Goal: Task Accomplishment & Management: Use online tool/utility

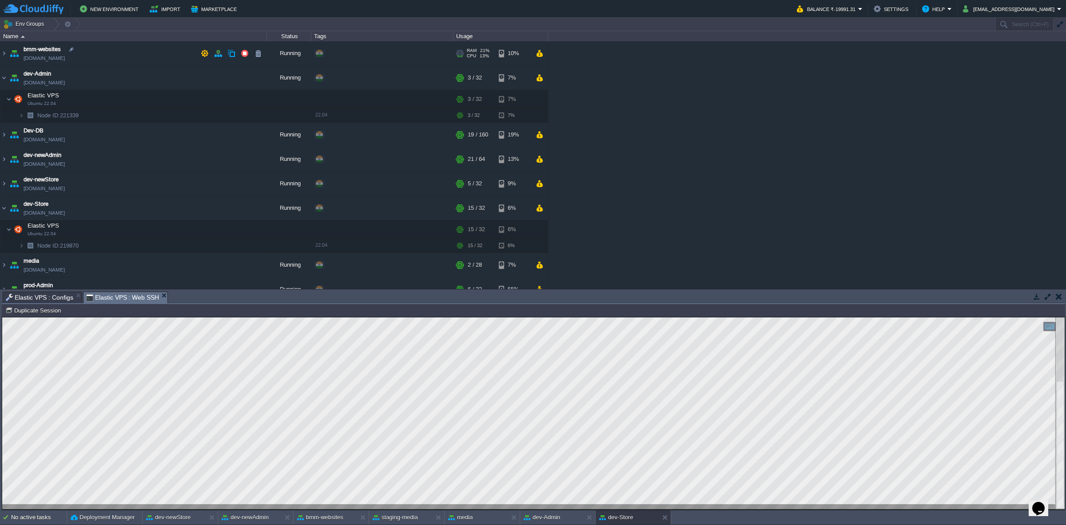
click at [8, 52] on img at bounding box center [14, 53] width 12 height 24
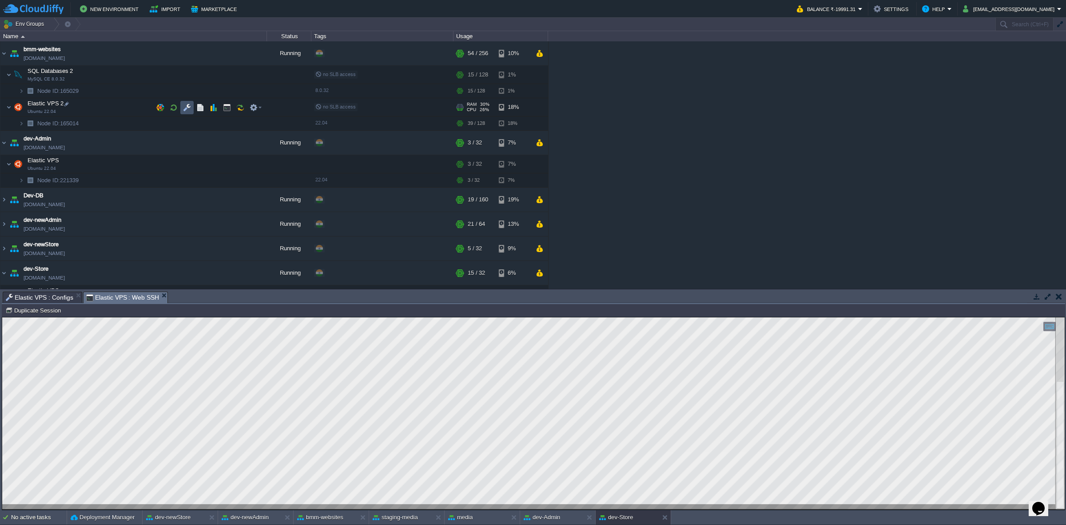
click at [185, 103] on button "button" at bounding box center [187, 107] width 8 height 8
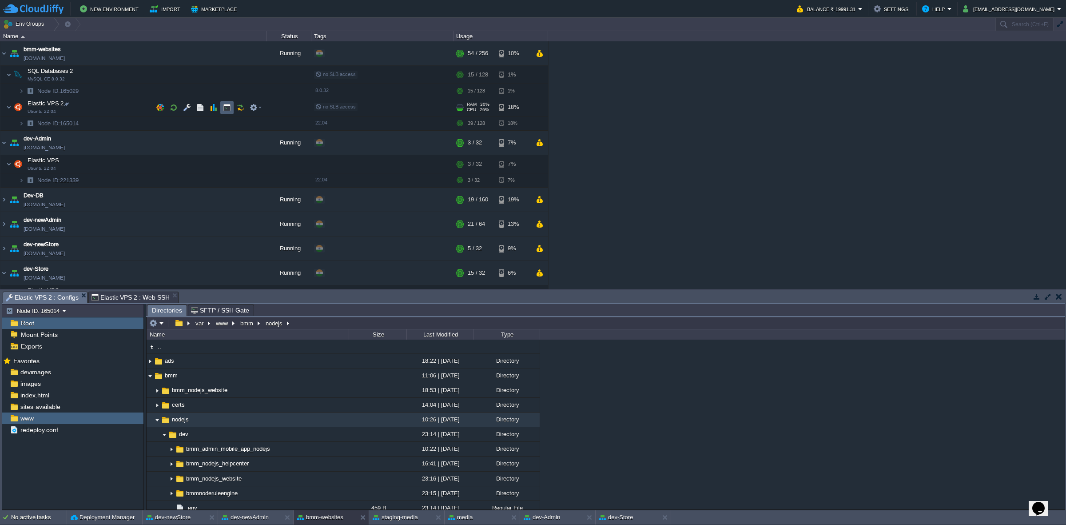
click at [221, 109] on td at bounding box center [226, 107] width 13 height 13
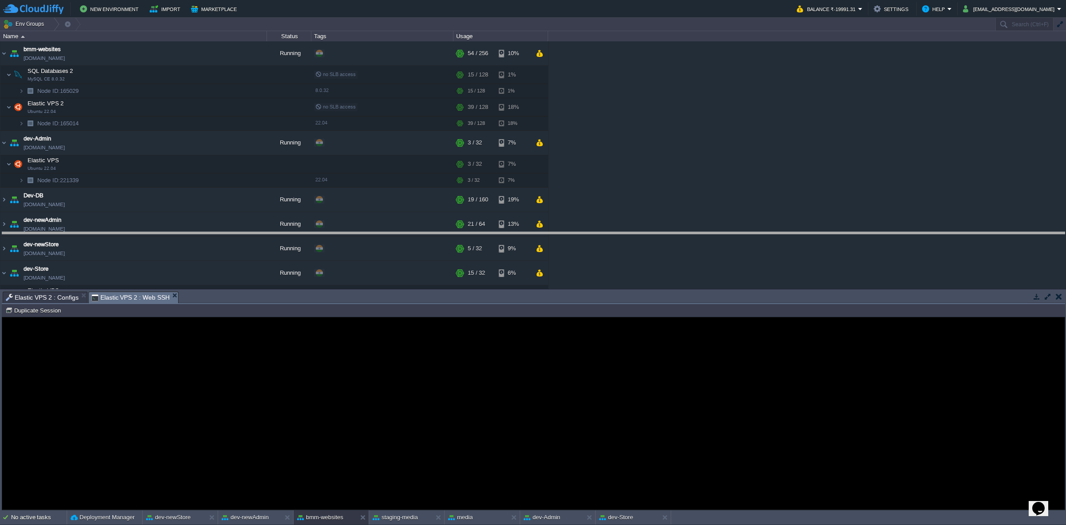
drag, startPoint x: 205, startPoint y: 297, endPoint x: 238, endPoint y: 107, distance: 192.4
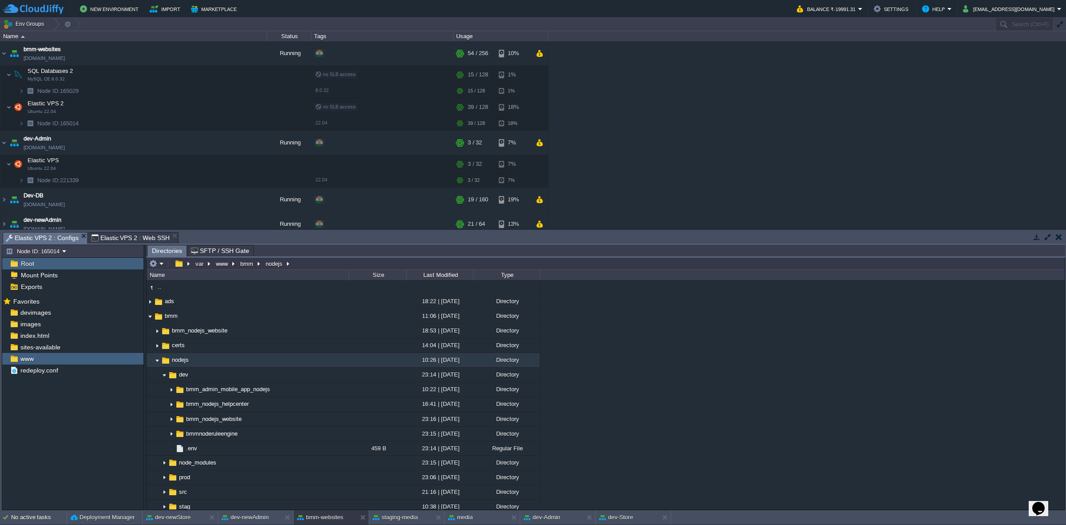
click at [56, 236] on span "Elastic VPS 2 : Configs" at bounding box center [42, 237] width 73 height 11
click at [156, 358] on img at bounding box center [157, 360] width 7 height 14
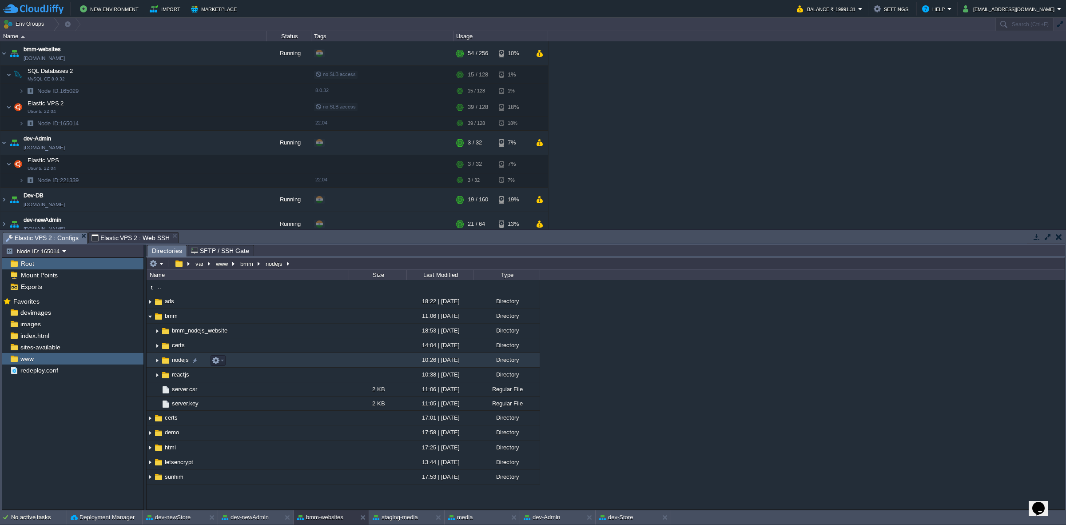
click at [157, 360] on img at bounding box center [157, 360] width 7 height 14
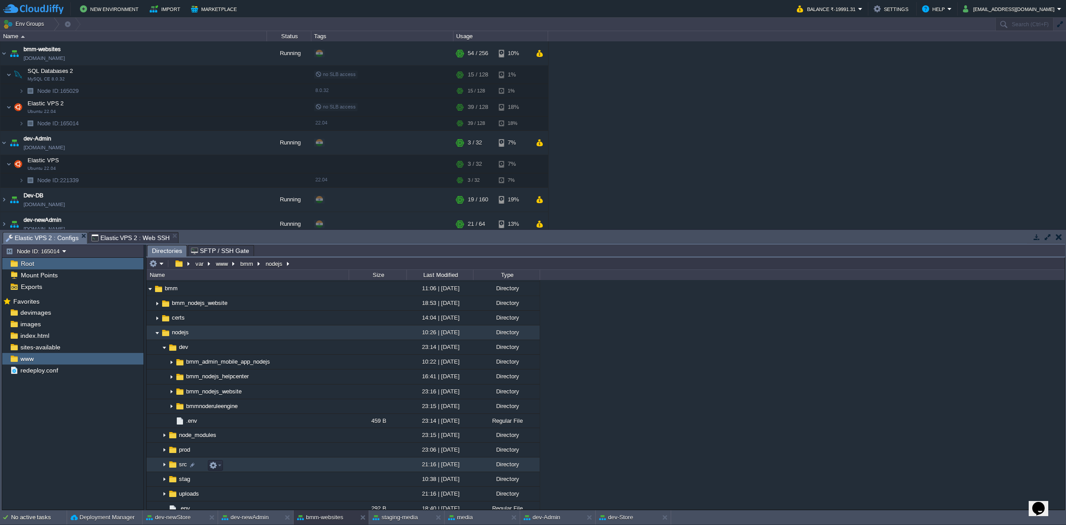
scroll to position [29, 0]
click at [163, 453] on img at bounding box center [164, 448] width 7 height 14
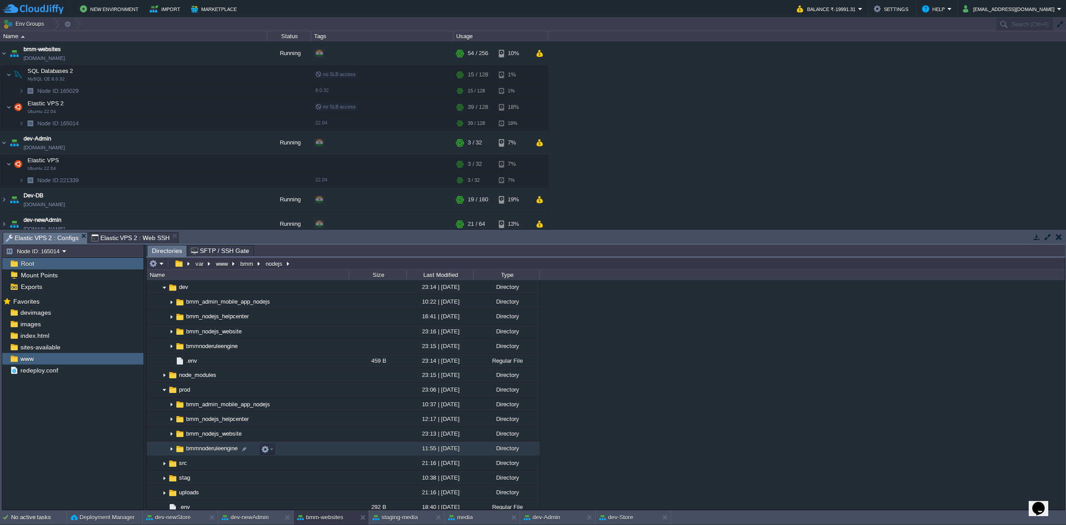
scroll to position [88, 0]
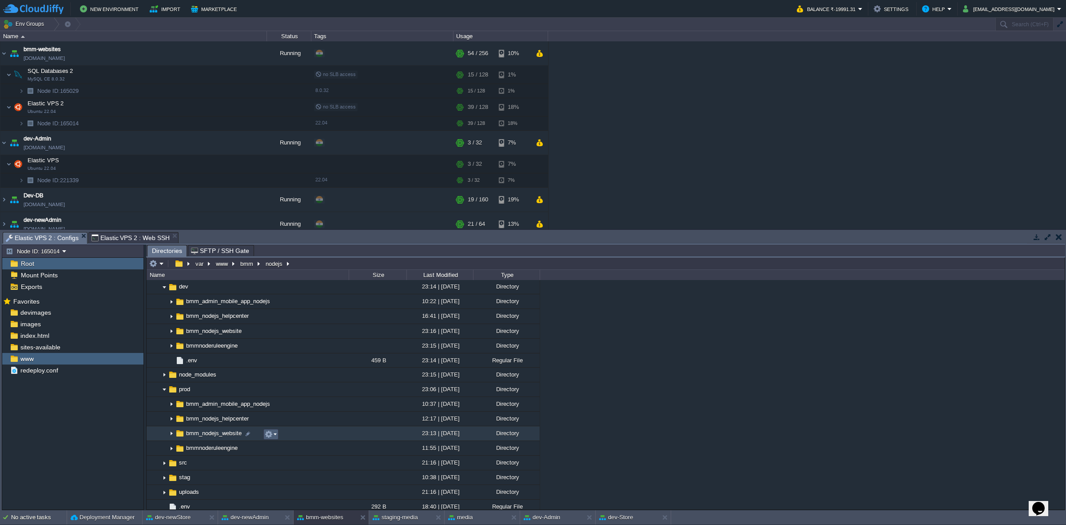
click at [264, 429] on td at bounding box center [270, 434] width 15 height 11
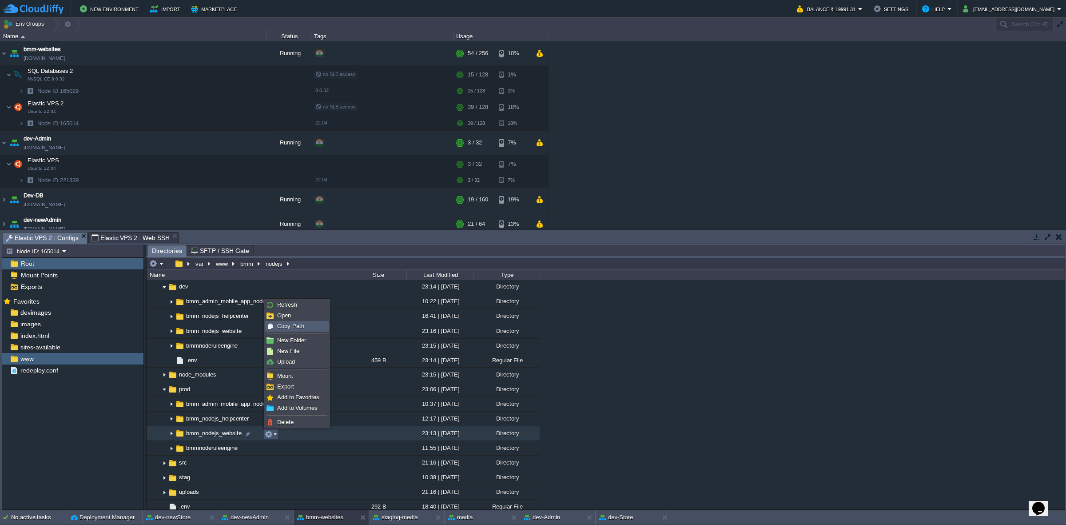
click at [307, 322] on div "Copy Path" at bounding box center [297, 326] width 64 height 10
type textarea "/var/www/bmm/nodejs/prod/bmm_nodejs_website"
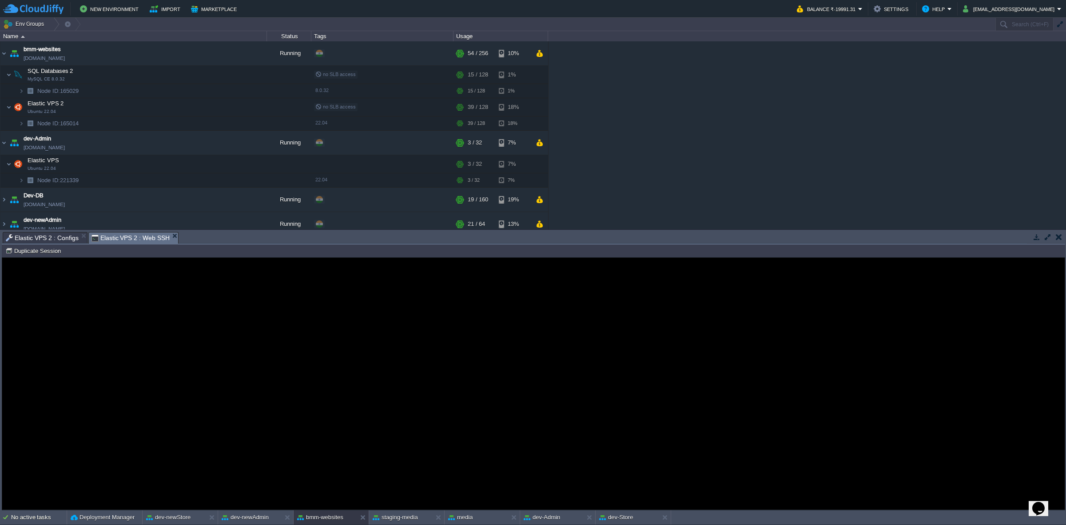
click at [123, 234] on span "Elastic VPS 2 : Web SSH" at bounding box center [130, 237] width 78 height 11
click at [43, 255] on td "Duplicate Session" at bounding box center [34, 250] width 61 height 11
type input "#000000"
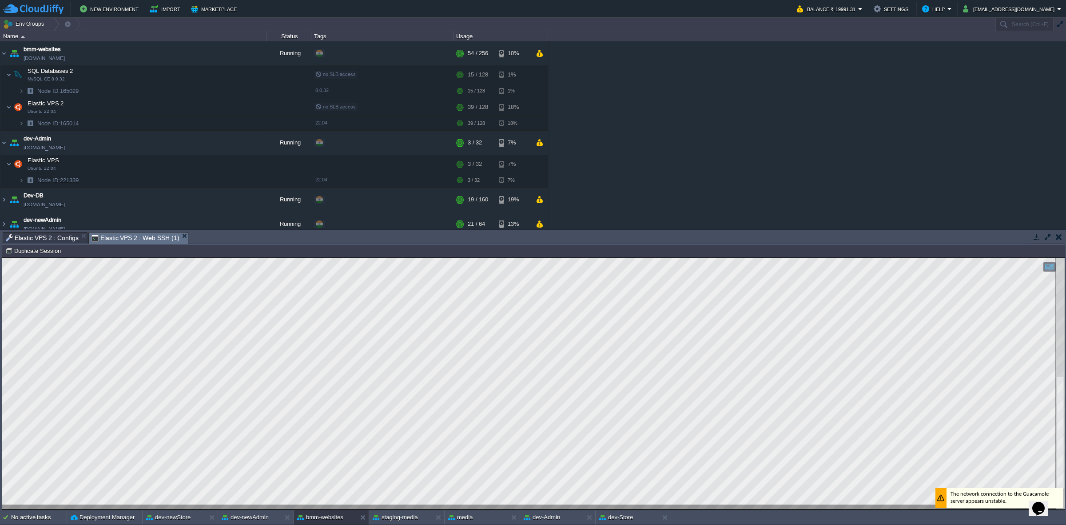
click at [248, 505] on div at bounding box center [533, 383] width 1062 height 251
click at [618, 519] on button "dev-Store" at bounding box center [616, 517] width 34 height 9
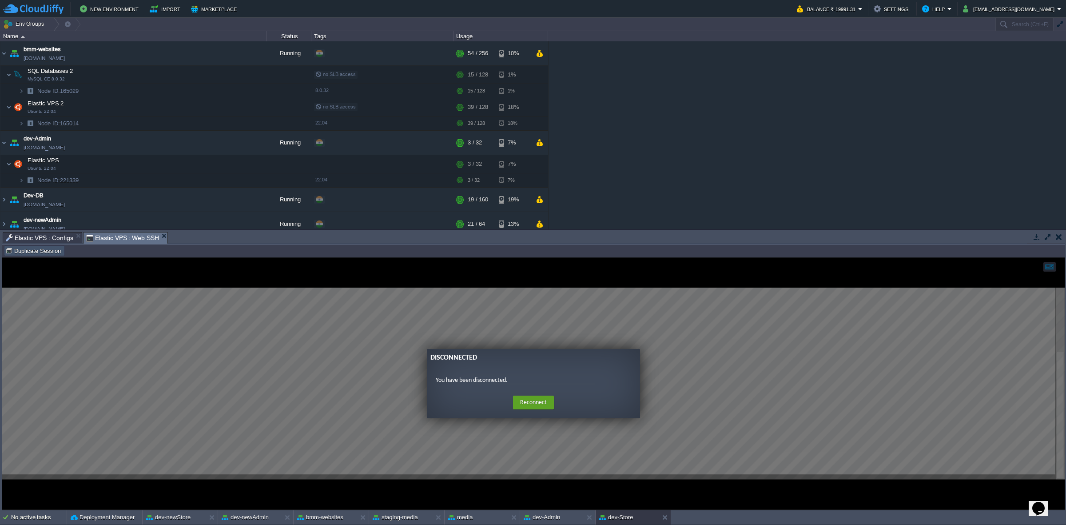
click at [41, 251] on button "Duplicate Session" at bounding box center [34, 251] width 58 height 8
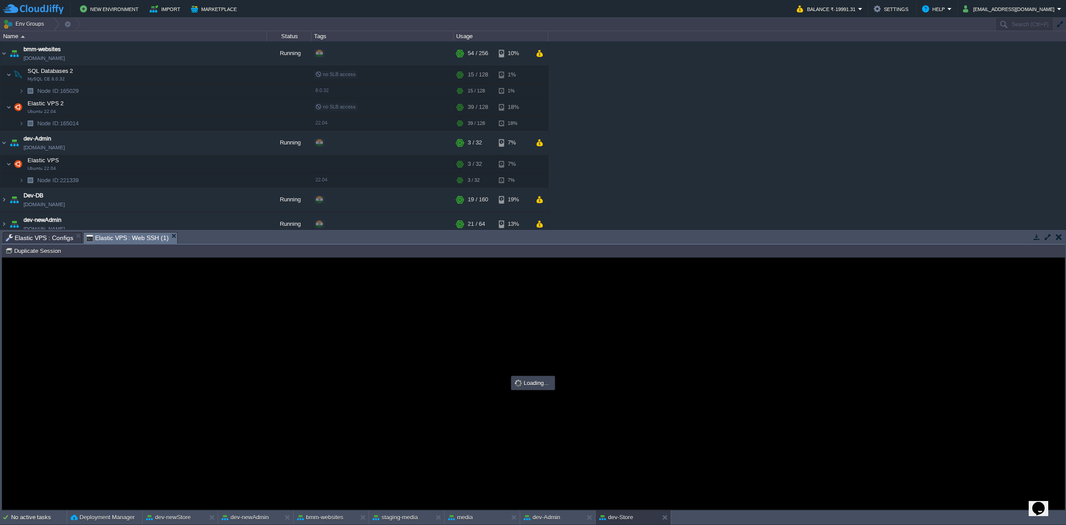
type input "#000000"
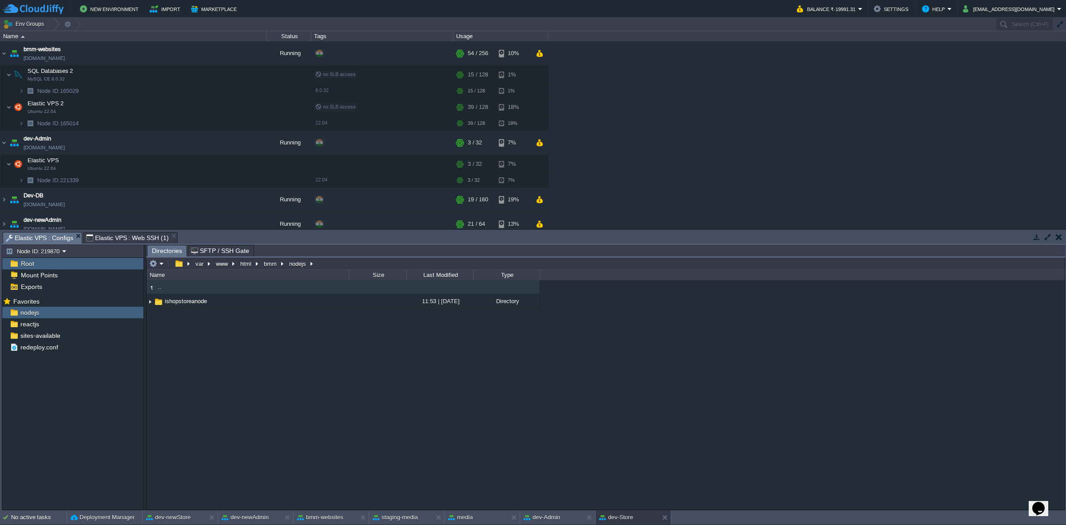
click at [52, 235] on span "Elastic VPS : Configs" at bounding box center [40, 237] width 68 height 11
click at [35, 325] on span "reactjs" at bounding box center [30, 324] width 22 height 8
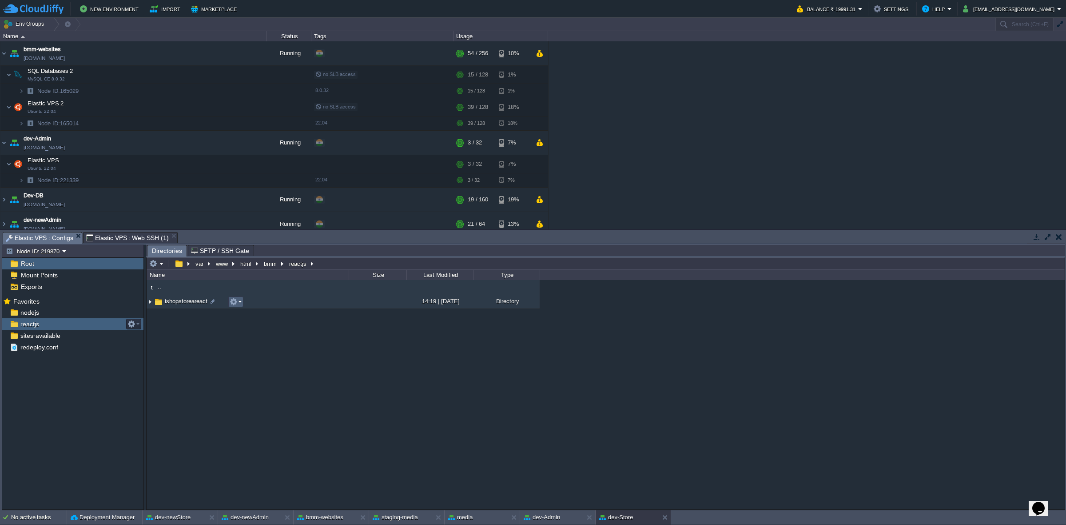
click at [230, 305] on button "button" at bounding box center [234, 302] width 8 height 8
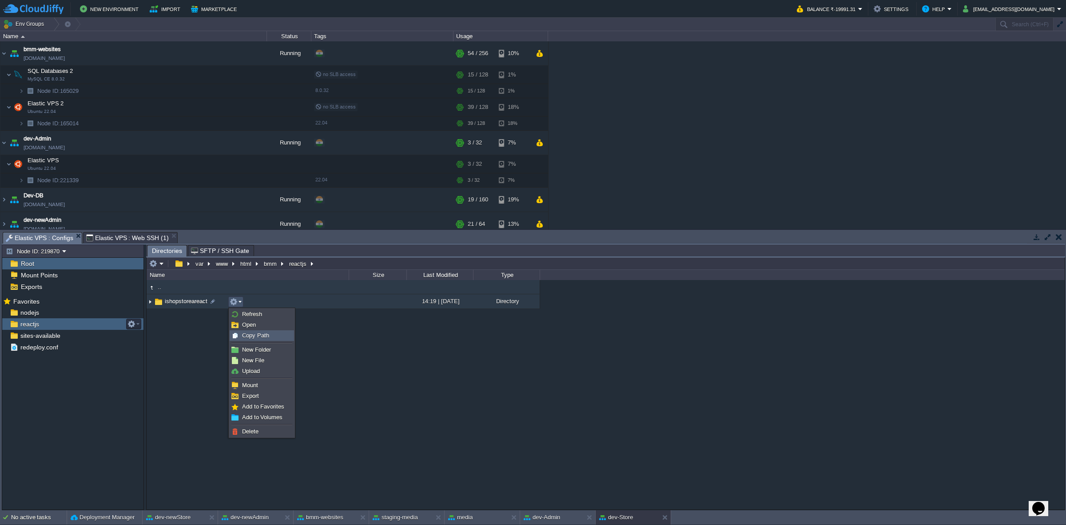
click at [264, 336] on span "Copy Path" at bounding box center [255, 335] width 27 height 7
type textarea "/var/www/html/bmm/reactjs/ishopstoreareact"
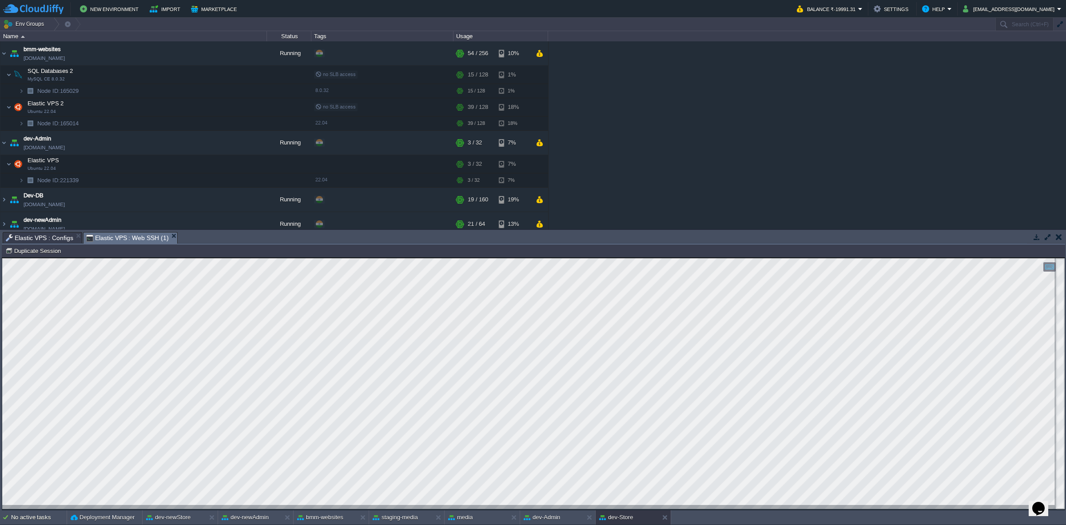
click at [143, 234] on span "Elastic VPS : Web SSH (1)" at bounding box center [127, 237] width 83 height 11
